Goal: Information Seeking & Learning: Learn about a topic

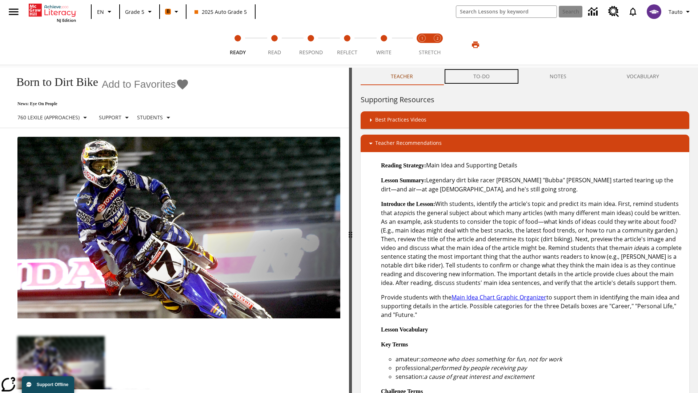
click at [482, 76] on button "TO-DO" at bounding box center [481, 76] width 77 height 17
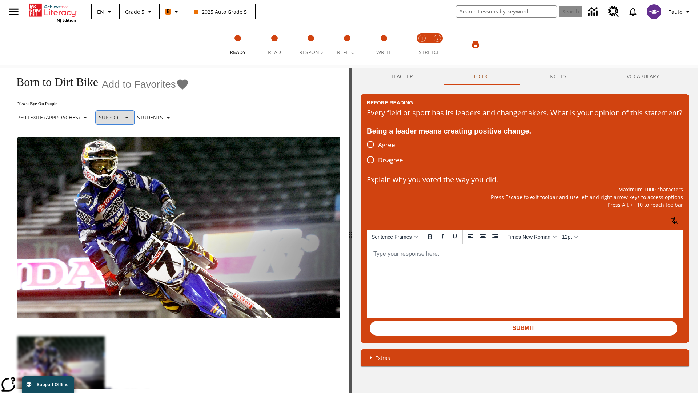
click at [120, 117] on p "Support" at bounding box center [110, 117] width 23 height 8
click at [128, 160] on p "Support" at bounding box center [128, 160] width 43 height 8
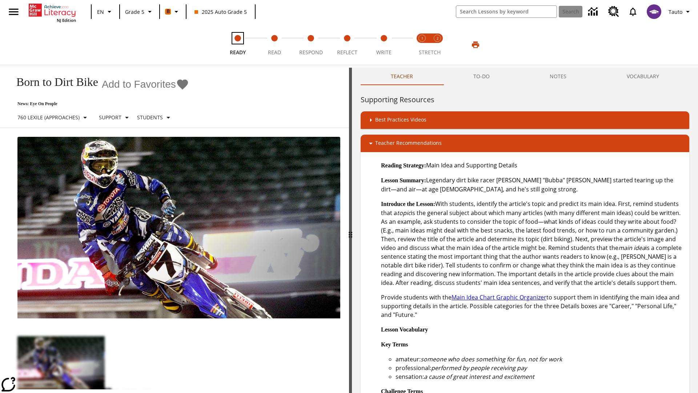
click at [238, 45] on span "Ready" at bounding box center [238, 49] width 16 height 13
click at [482, 76] on button "TO-DO" at bounding box center [481, 76] width 77 height 17
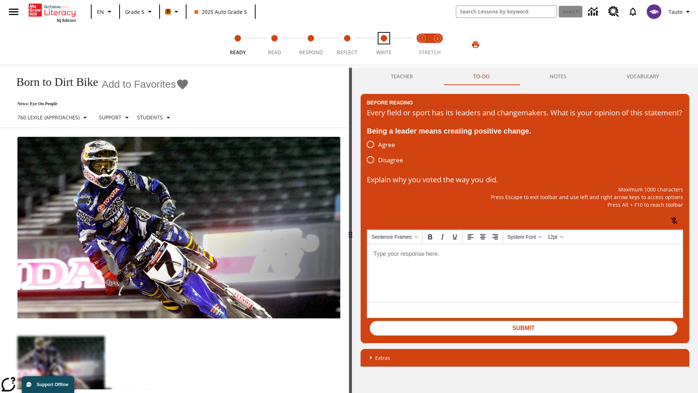
click at [384, 45] on span "Write" at bounding box center [383, 49] width 15 height 13
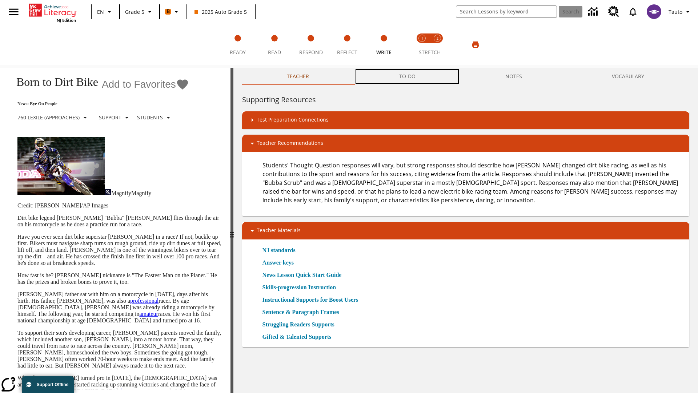
scroll to position [0, 0]
click at [408, 76] on button "TO-DO" at bounding box center [407, 76] width 106 height 17
